Goal: Information Seeking & Learning: Learn about a topic

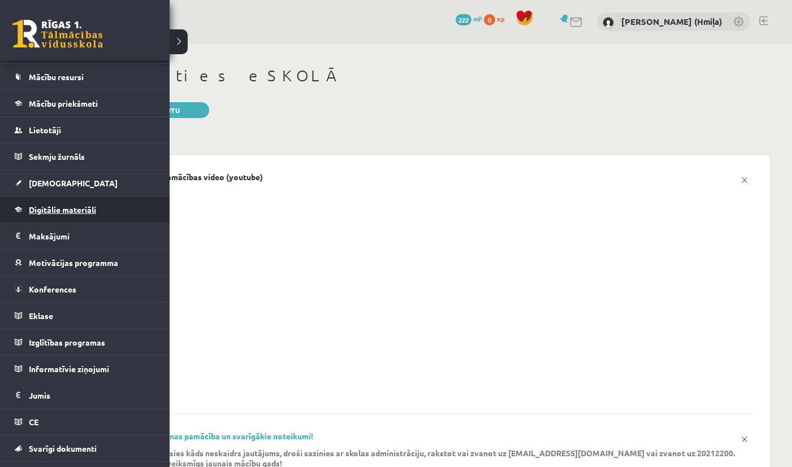
click at [65, 205] on link "Digitālie materiāli" at bounding box center [85, 210] width 141 height 26
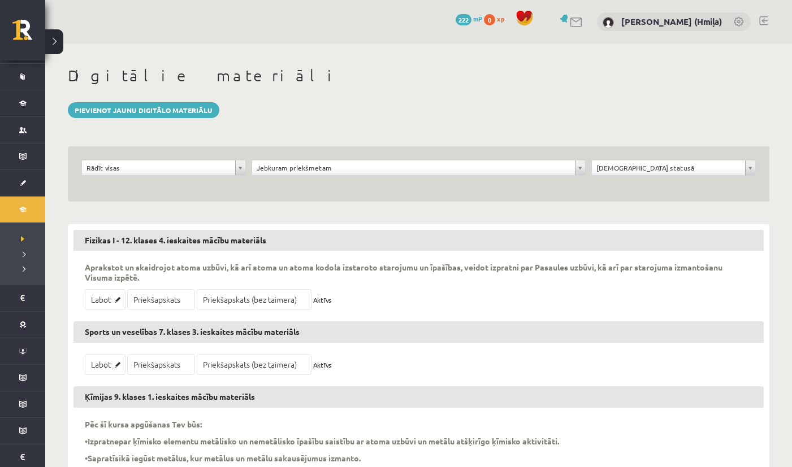
click at [302, 81] on h1 "Digitālie materiāli" at bounding box center [418, 75] width 701 height 19
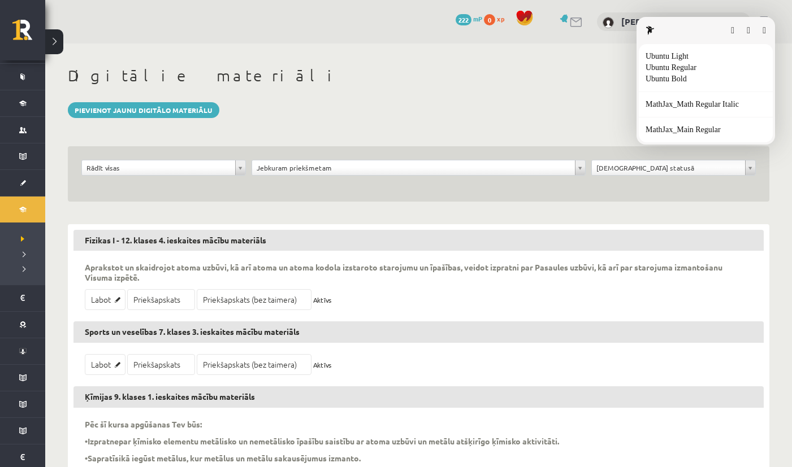
click at [25, 231] on html "0 Dāvanas 222 mP 0 xp Anastasiia Khmil (Hmiļa) Sākums Aktuāli Kā mācīties eSKOL…" at bounding box center [396, 233] width 792 height 467
click at [17, 207] on html "0 Dāvanas 222 mP 0 xp Anastasiia Khmil (Hmiļa) Sākums Aktuāli Kā mācīties eSKOL…" at bounding box center [396, 233] width 792 height 467
click at [19, 239] on html "0 Dāvanas 222 mP 0 xp Anastasiia Khmil (Hmiļa) Sākums Aktuāli Kā mācīties eSKOL…" at bounding box center [396, 233] width 792 height 467
click at [762, 31] on button "button" at bounding box center [763, 30] width 3 height 9
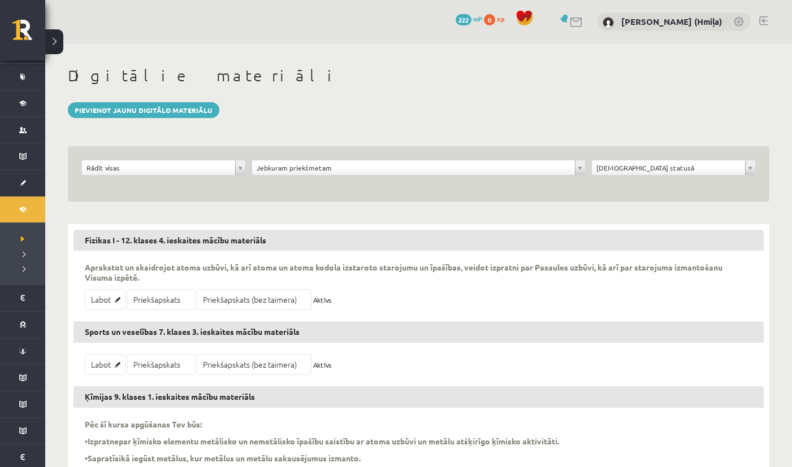
click at [426, 125] on html "0 Dāvanas 222 mP 0 xp Anastasiia Khmil (Hmiļa) Sākums Aktuāli Kā mācīties eSKOL…" at bounding box center [396, 233] width 792 height 467
click at [19, 211] on html "0 Dāvanas 222 mP 0 xp Anastasiia Khmil (Hmiļa) Sākums Aktuāli Kā mācīties eSKOL…" at bounding box center [396, 233] width 792 height 467
click at [29, 210] on html "0 Dāvanas 222 mP 0 xp Anastasiia Khmil (Hmiļa) Sākums Aktuāli Kā mācīties eSKOL…" at bounding box center [396, 233] width 792 height 467
